Goal: Information Seeking & Learning: Learn about a topic

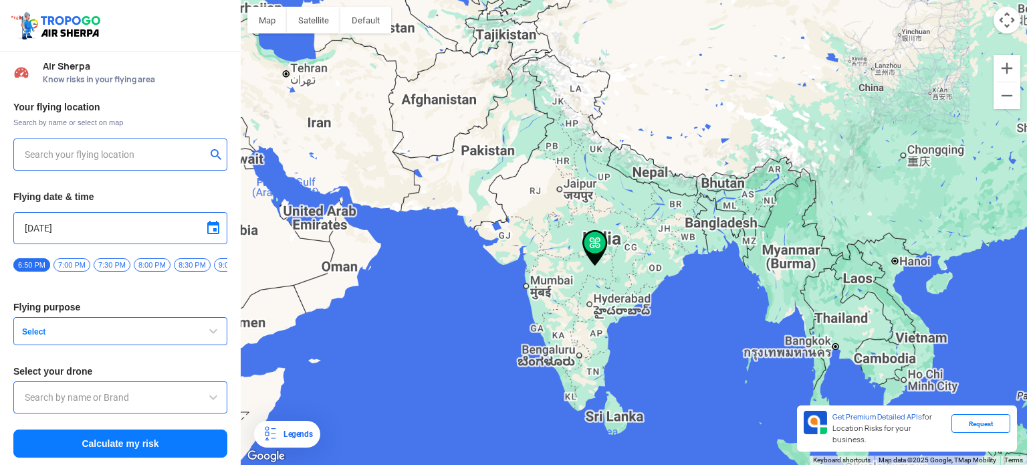
type input "[STREET_ADDRESS]"
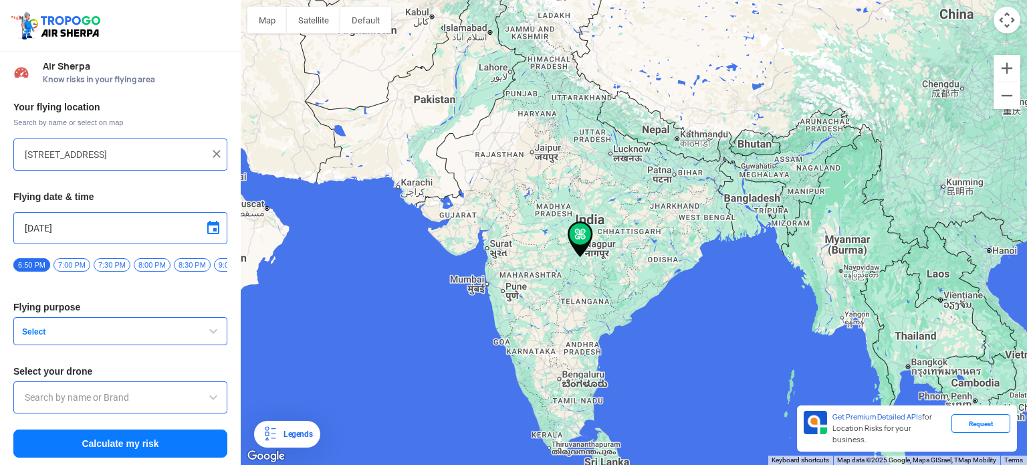
click at [47, 29] on img at bounding box center [57, 25] width 95 height 31
click at [965, 433] on div "Request" at bounding box center [980, 423] width 59 height 19
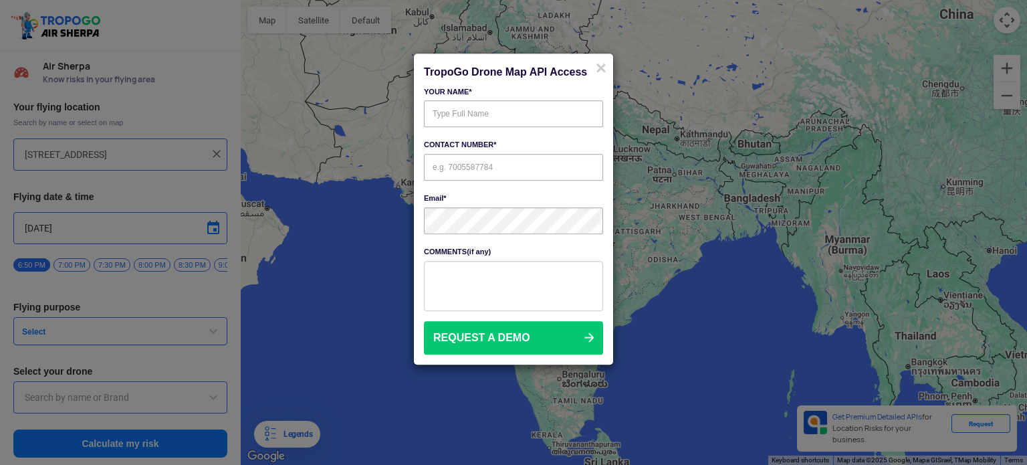
click at [711, 273] on modal-container "TropoGo Drone Map API Access × YOUR NAME* CONTACT NUMBER* Email* COMMENTS(if an…" at bounding box center [513, 232] width 1027 height 465
click at [492, 104] on div "YOUR NAME*" at bounding box center [513, 105] width 179 height 43
click at [468, 124] on input "text" at bounding box center [513, 114] width 179 height 27
click at [601, 65] on span "×" at bounding box center [601, 68] width 11 height 21
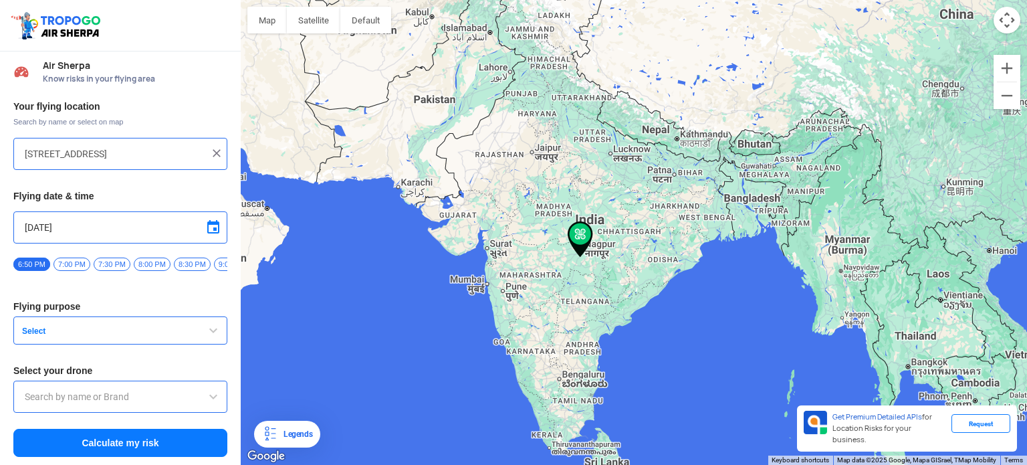
scroll to position [4, 0]
click at [100, 158] on div "144, Khattalwada, Wadgaon, Maharashtra 272176, India" at bounding box center [120, 154] width 214 height 32
click at [212, 148] on img at bounding box center [216, 152] width 13 height 13
click at [128, 149] on input "text" at bounding box center [115, 154] width 181 height 16
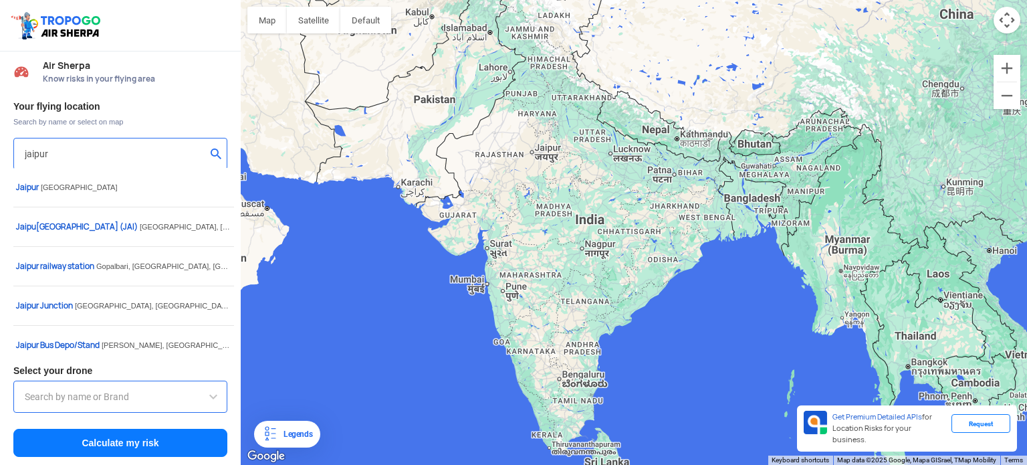
type input "jaipur"
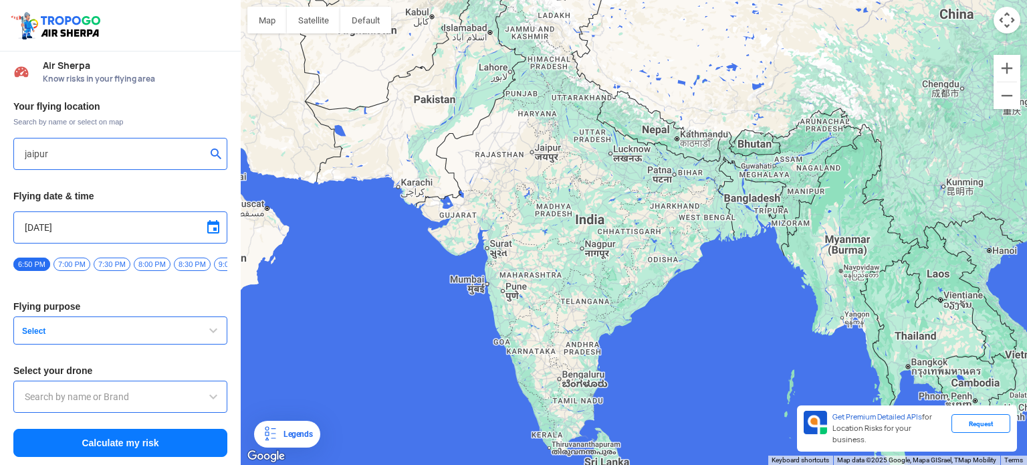
click at [119, 332] on span "Select" at bounding box center [100, 331] width 167 height 11
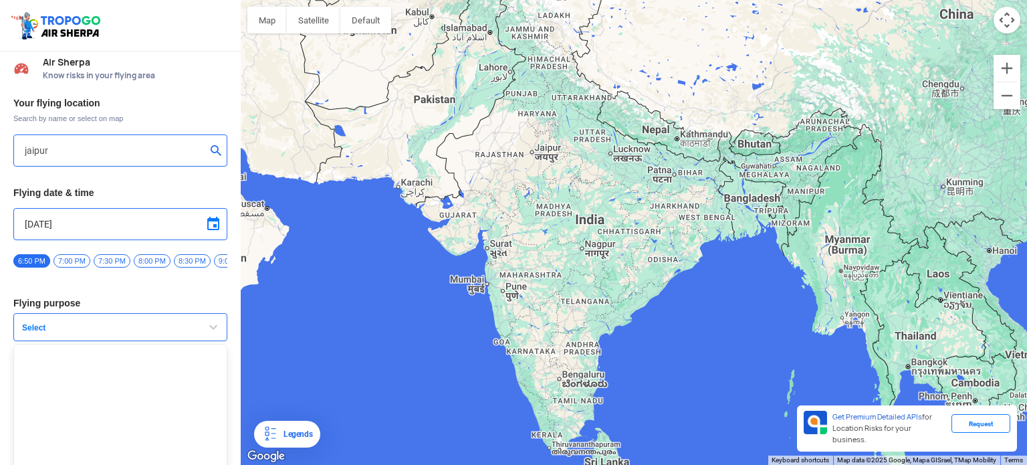
click at [116, 333] on span "Select" at bounding box center [100, 327] width 167 height 11
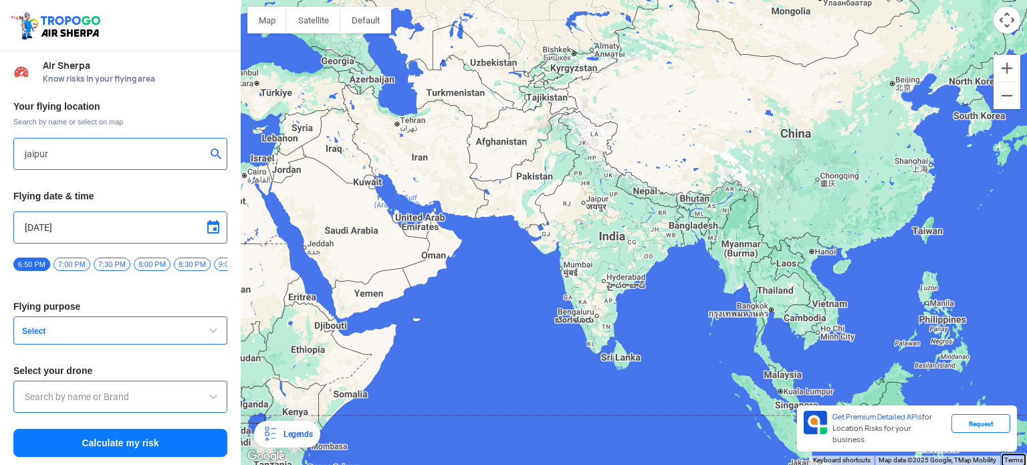
click at [1014, 454] on link "Terms" at bounding box center [1013, 459] width 19 height 7
click at [67, 78] on span "Know risks in your flying area" at bounding box center [135, 79] width 185 height 11
